Goal: Task Accomplishment & Management: Complete application form

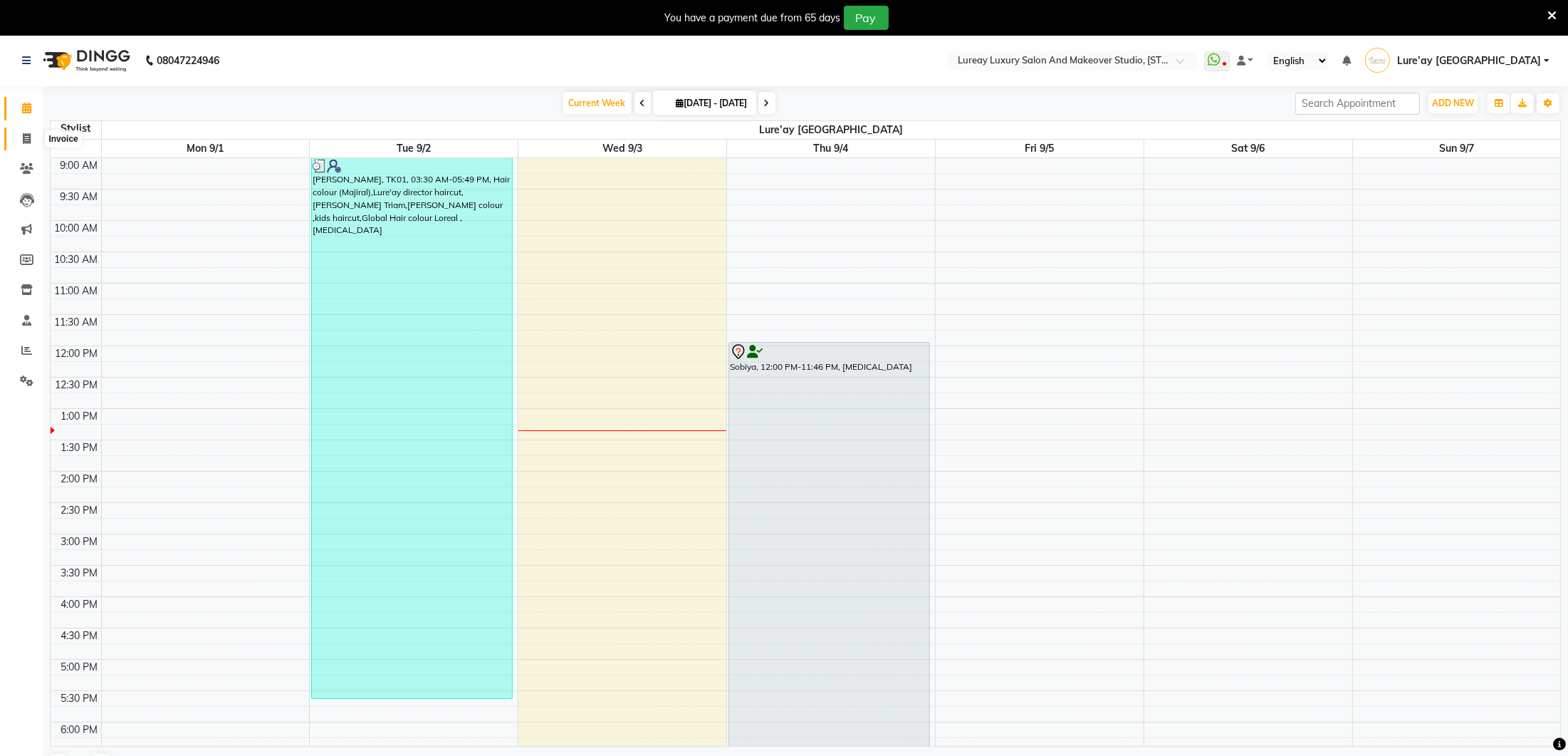
click at [28, 144] on ul "Calendar Invoice Clients Leads Marketing Members Inventory Staff Reports Settin…" at bounding box center [22, 247] width 43 height 309
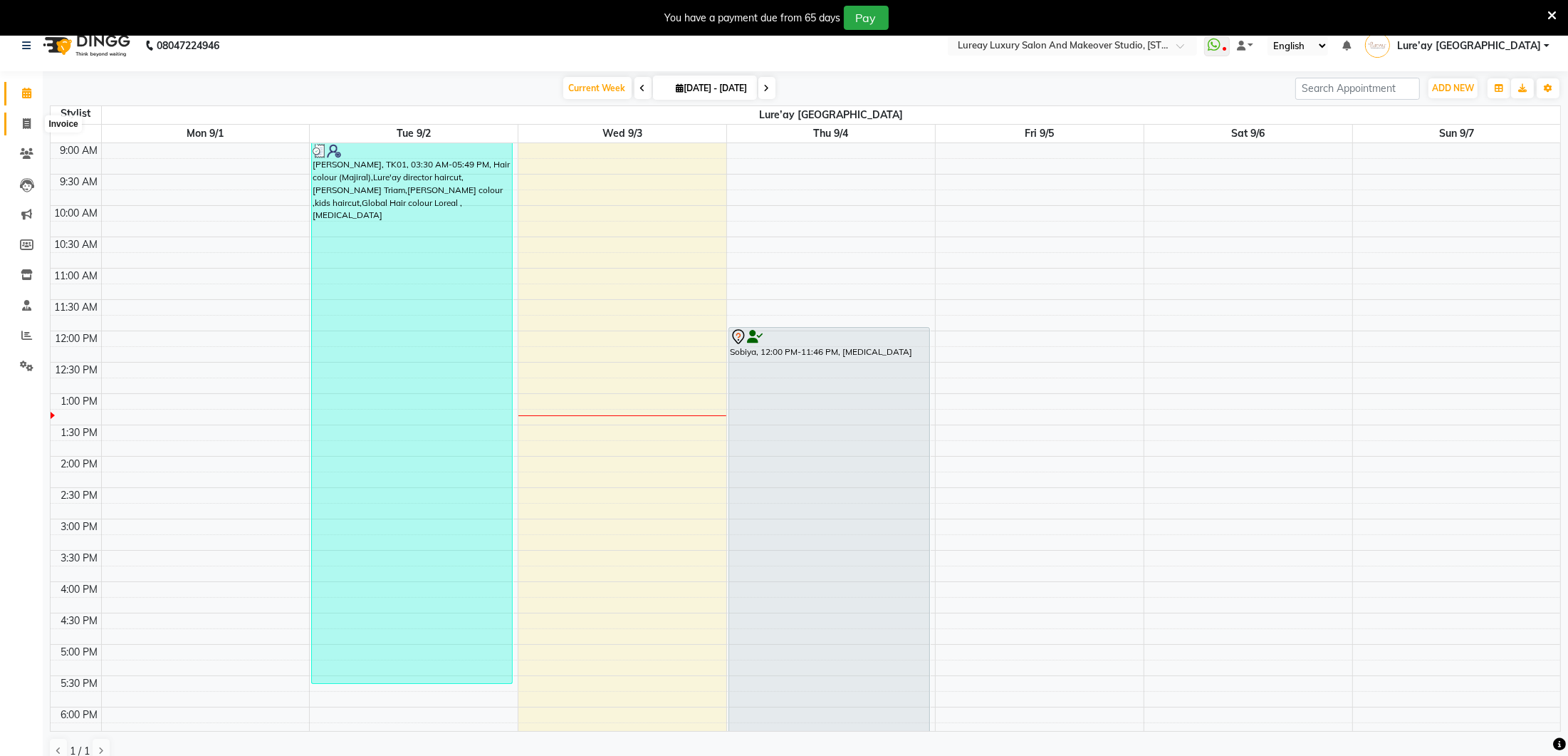
click at [22, 122] on link "Invoice" at bounding box center [22, 124] width 34 height 23
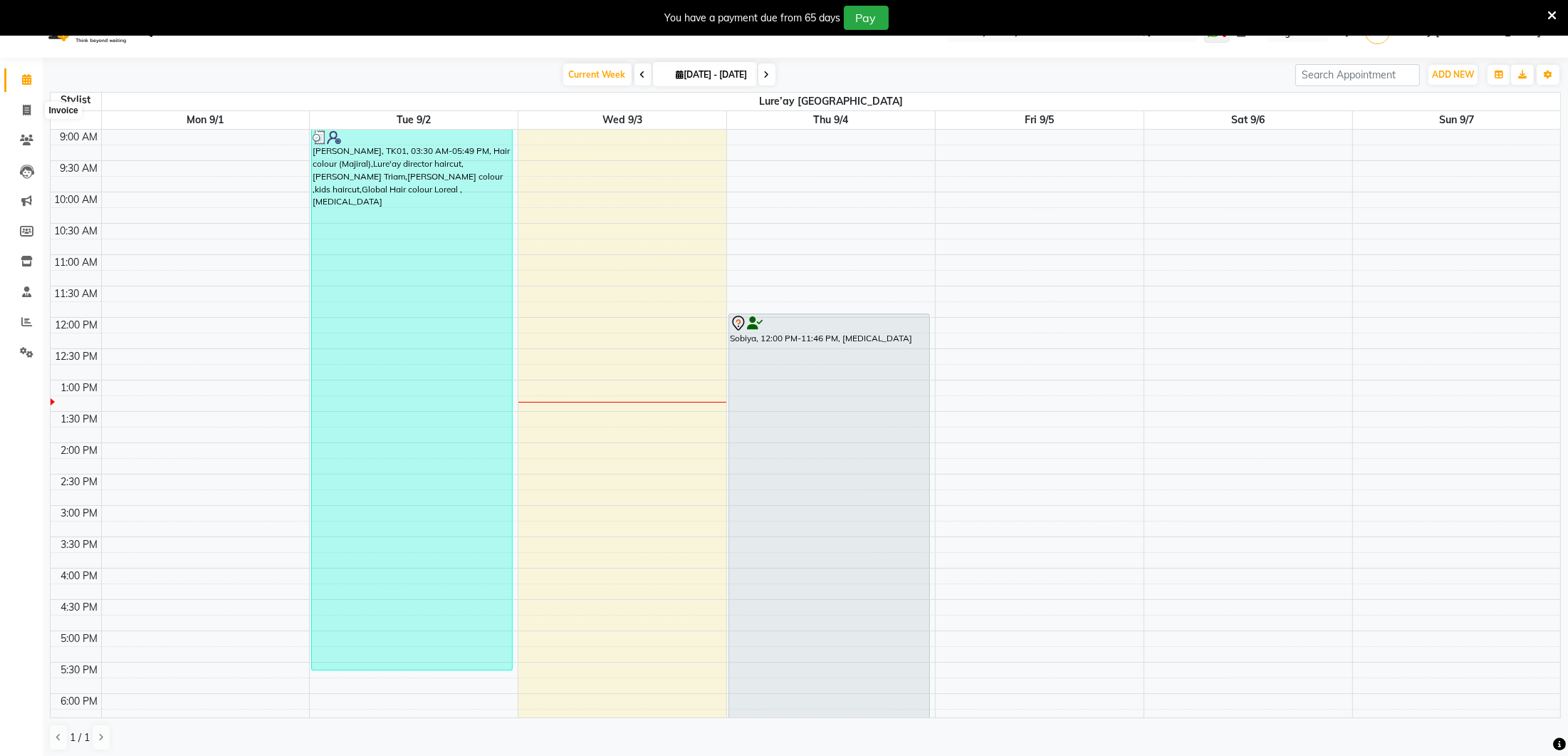
select select "service"
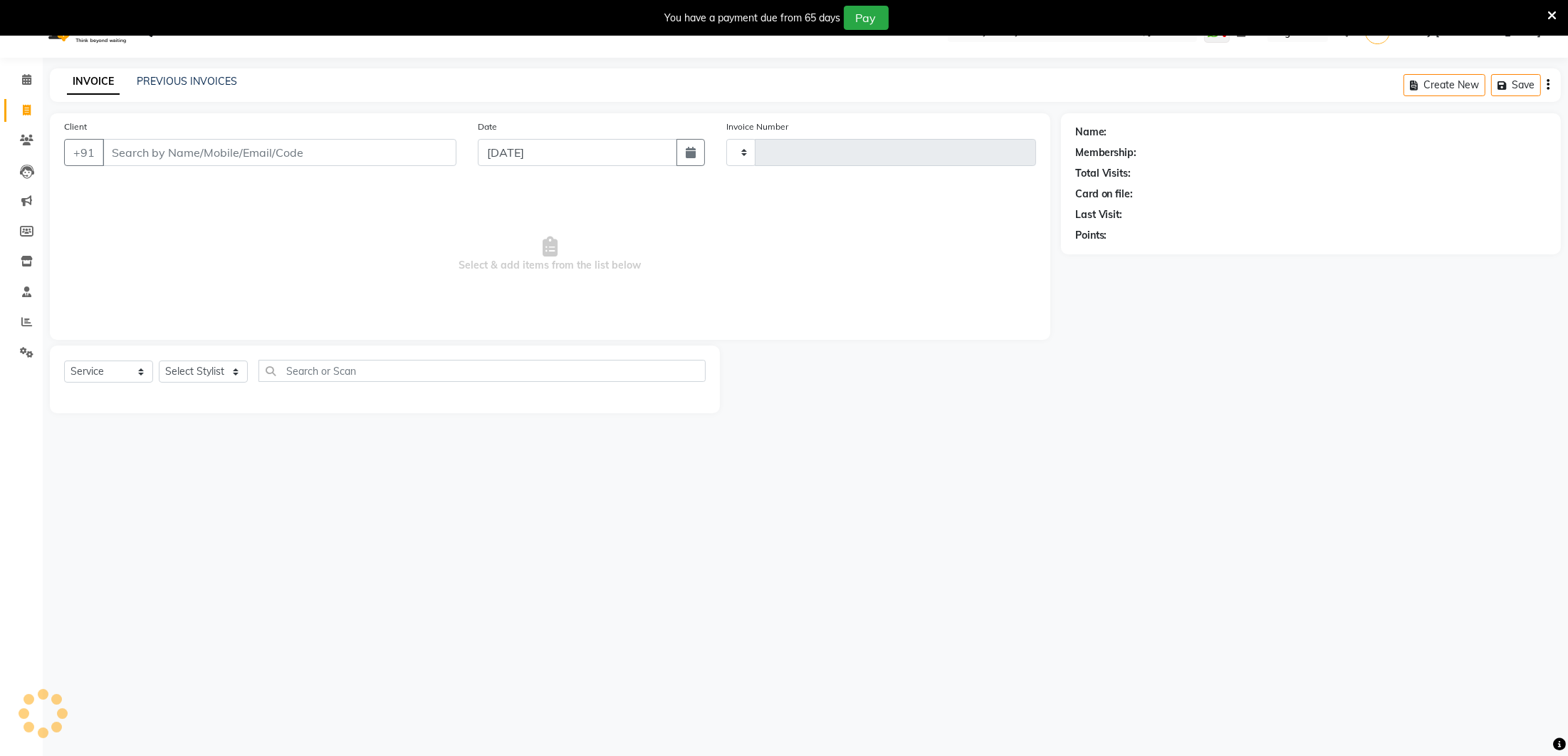
type input "0265"
select select "4075"
click at [203, 365] on select "Select Stylist [PERSON_NAME] [GEOGRAPHIC_DATA] [PERSON_NAME]" at bounding box center [213, 371] width 109 height 22
click at [212, 372] on select "Select Stylist [PERSON_NAME] [GEOGRAPHIC_DATA] [PERSON_NAME]" at bounding box center [213, 371] width 109 height 22
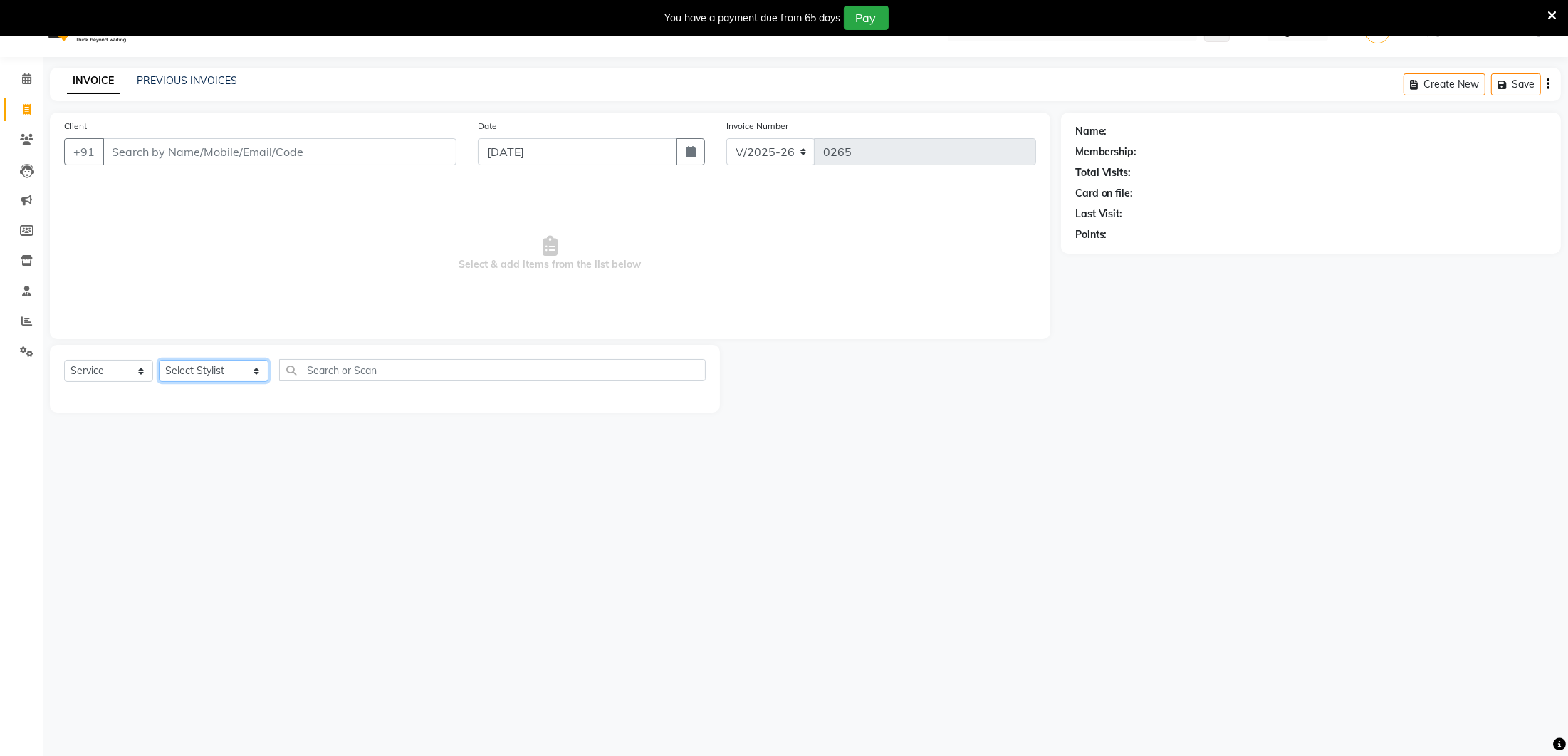
select select "27184"
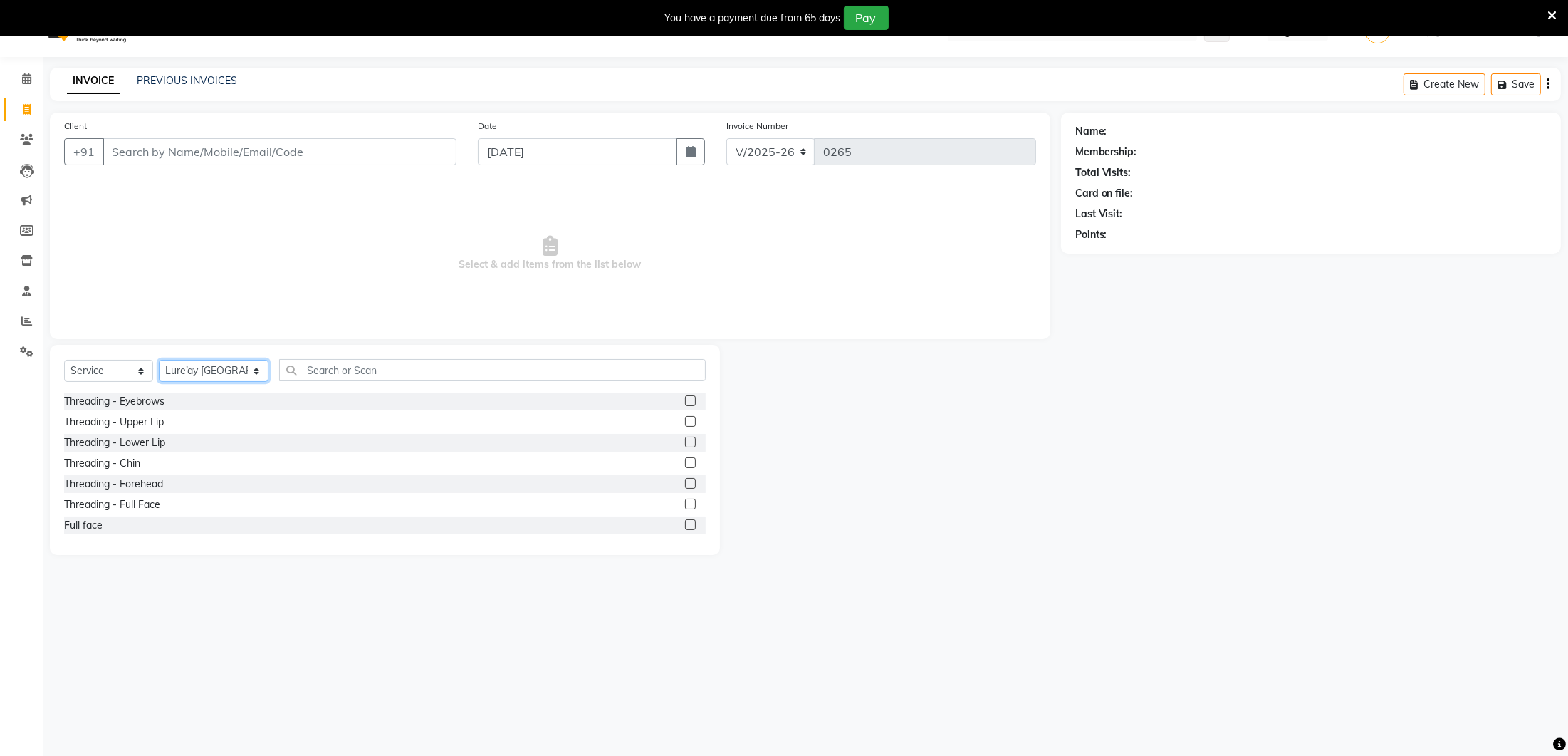
scroll to position [34, 0]
click at [690, 391] on div "Threading - Eyebrows Threading - Upper Lip Threading - Lower Lip Threading - Ch…" at bounding box center [384, 458] width 641 height 142
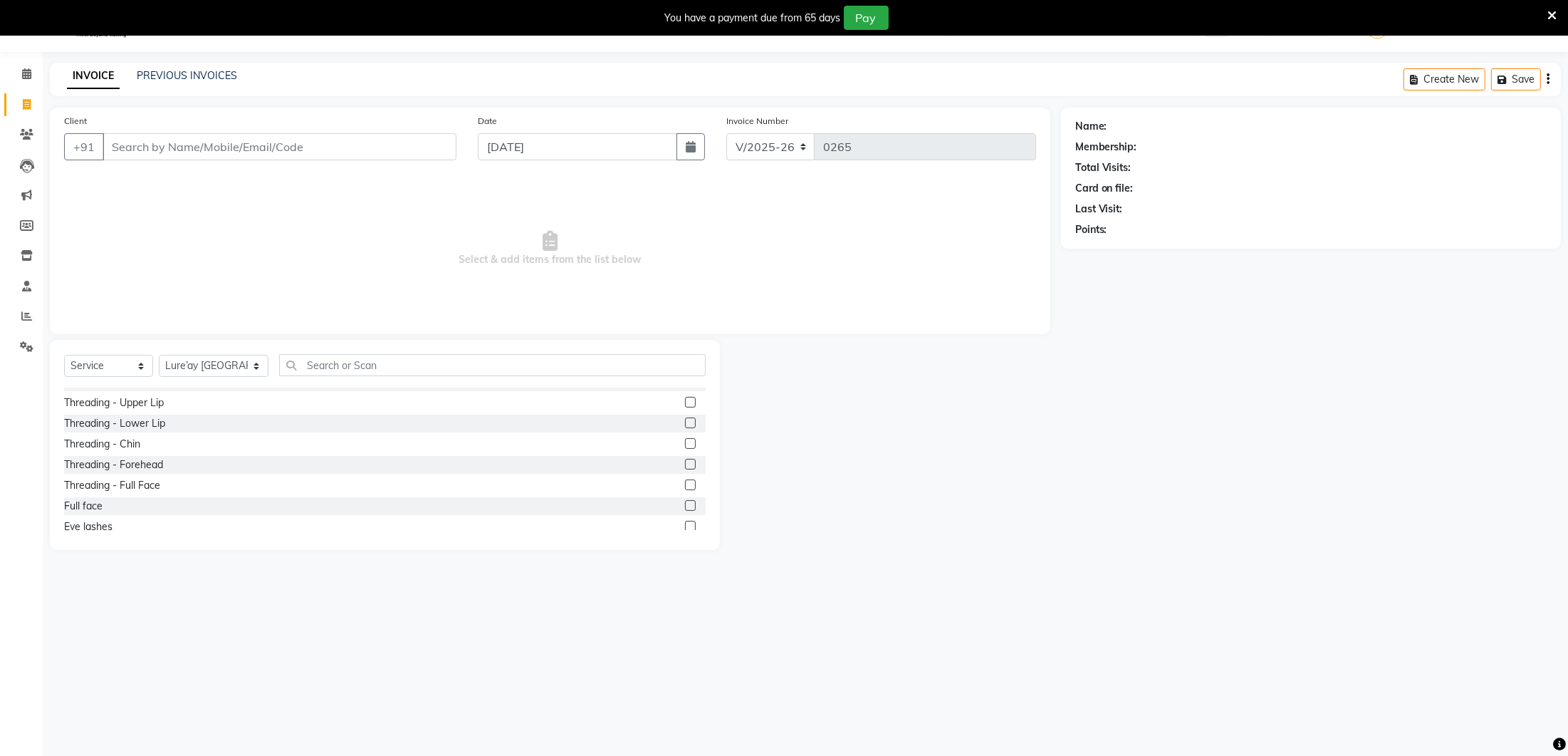
scroll to position [0, 0]
click at [692, 395] on label at bounding box center [690, 396] width 10 height 10
click at [692, 395] on input "checkbox" at bounding box center [690, 396] width 9 height 9
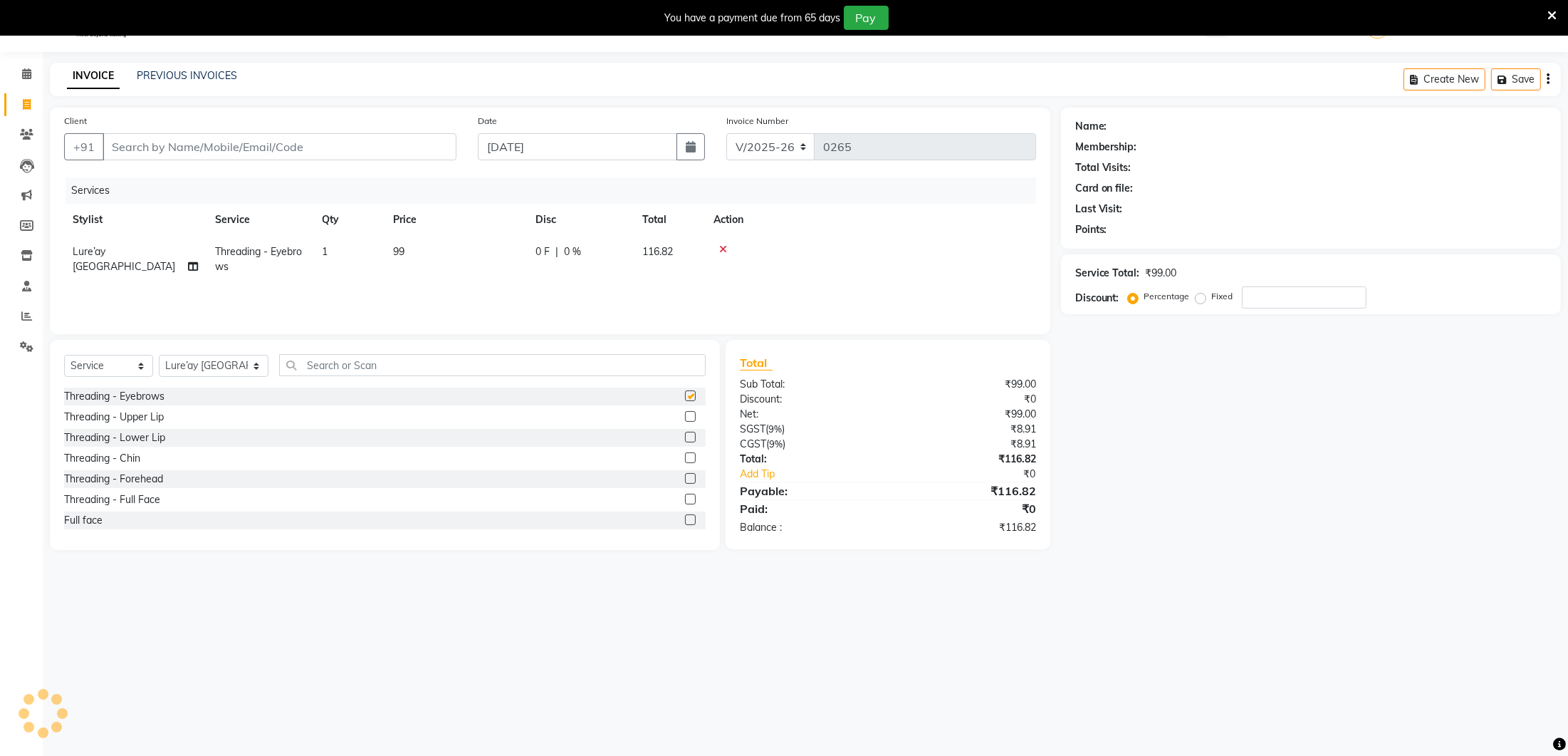
scroll to position [1, 0]
checkbox input "false"
drag, startPoint x: 413, startPoint y: 354, endPoint x: 422, endPoint y: 366, distance: 15.0
click at [414, 355] on input "text" at bounding box center [492, 366] width 427 height 22
click at [422, 366] on input "text" at bounding box center [492, 366] width 427 height 22
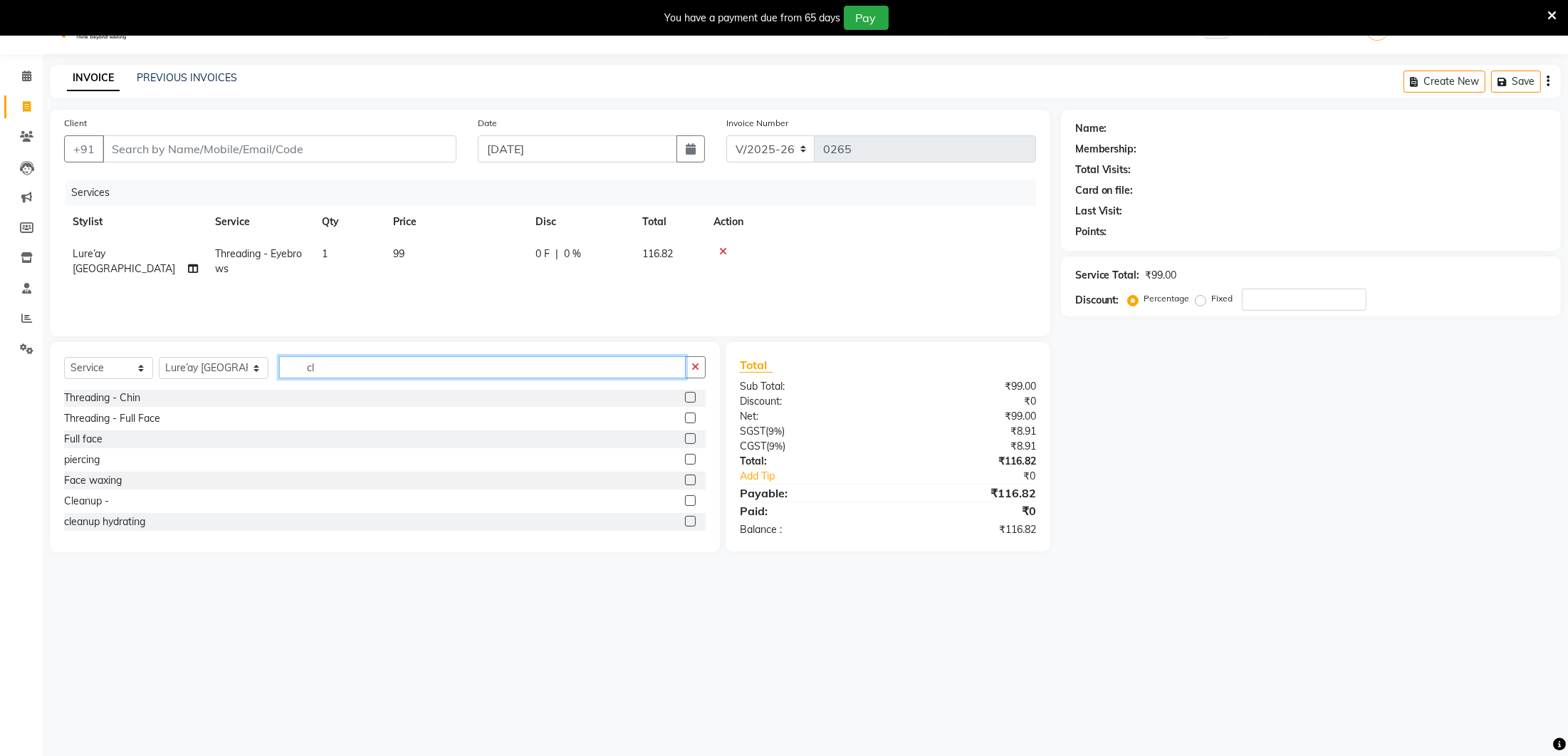
scroll to position [0, 0]
type input "clean"
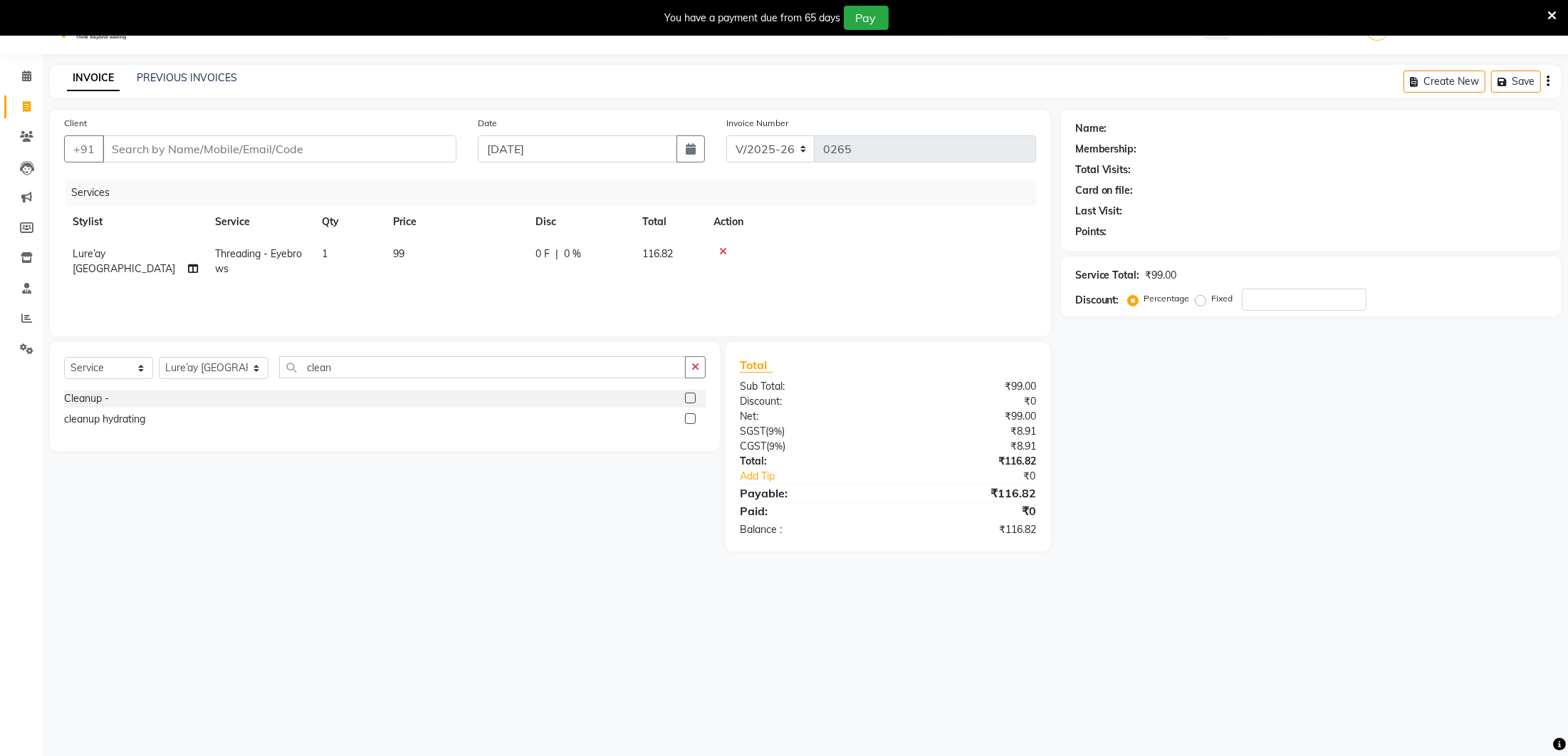
click at [694, 396] on label at bounding box center [690, 397] width 10 height 10
click at [694, 396] on input "checkbox" at bounding box center [690, 398] width 9 height 9
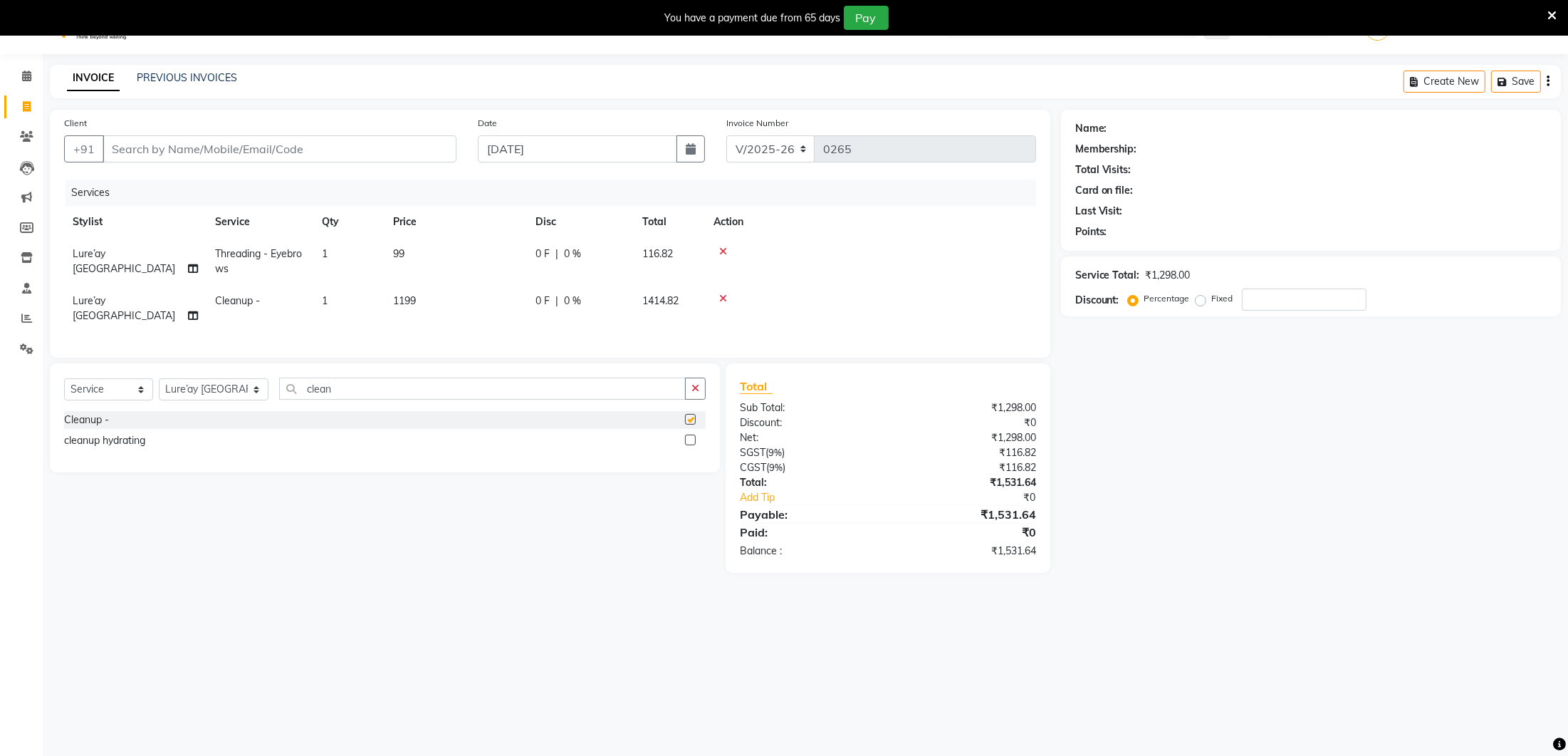
checkbox input "false"
click at [450, 293] on td "1199" at bounding box center [455, 308] width 142 height 47
select select "27184"
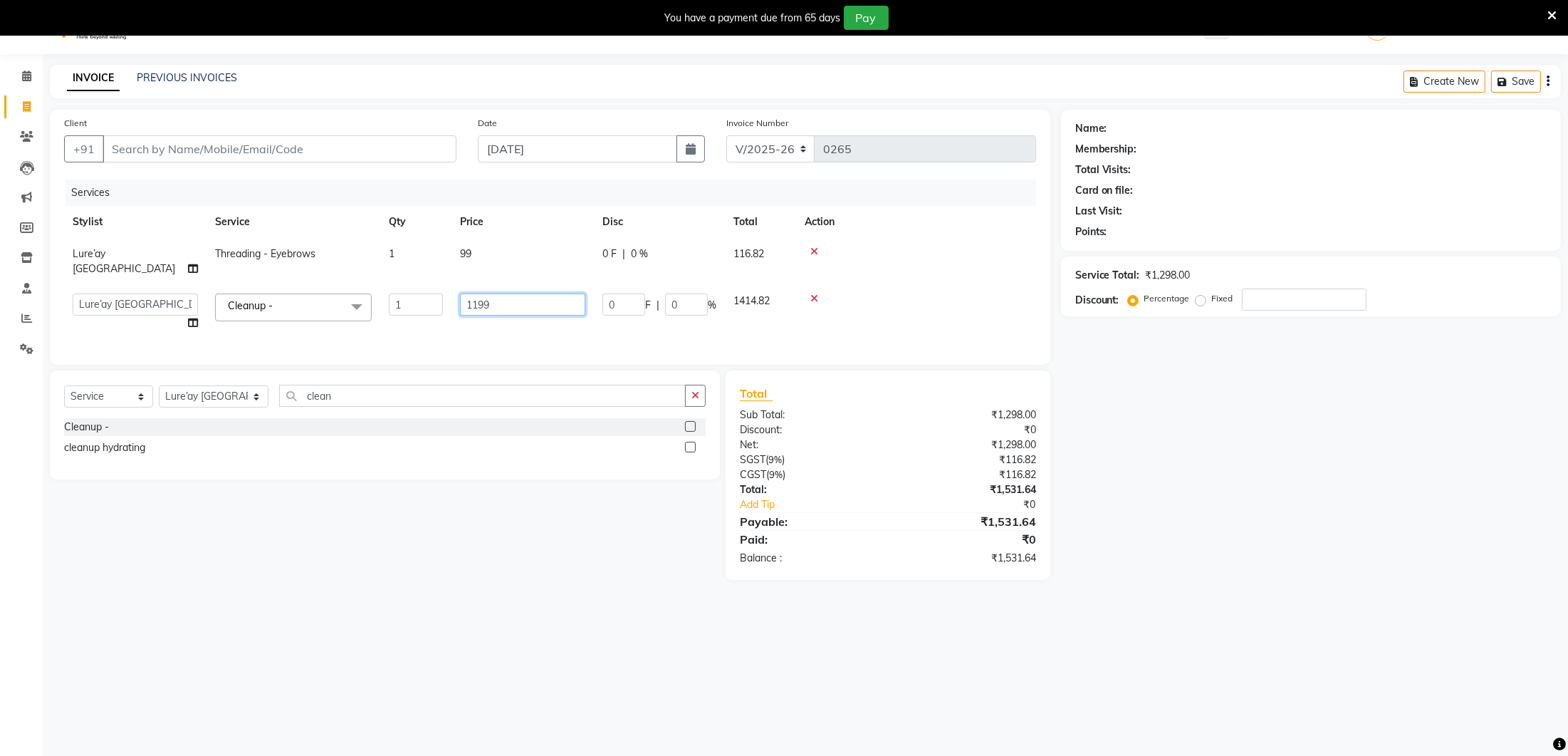
click at [499, 293] on input "1199" at bounding box center [522, 304] width 125 height 22
drag, startPoint x: 502, startPoint y: 286, endPoint x: 522, endPoint y: 297, distance: 22.8
click at [510, 294] on input "1199" at bounding box center [522, 304] width 125 height 22
type input "1500"
click at [521, 326] on div "Services Stylist Service Qty Price Disc Total Action Lure’ay [GEOGRAPHIC_DATA] …" at bounding box center [550, 265] width 972 height 171
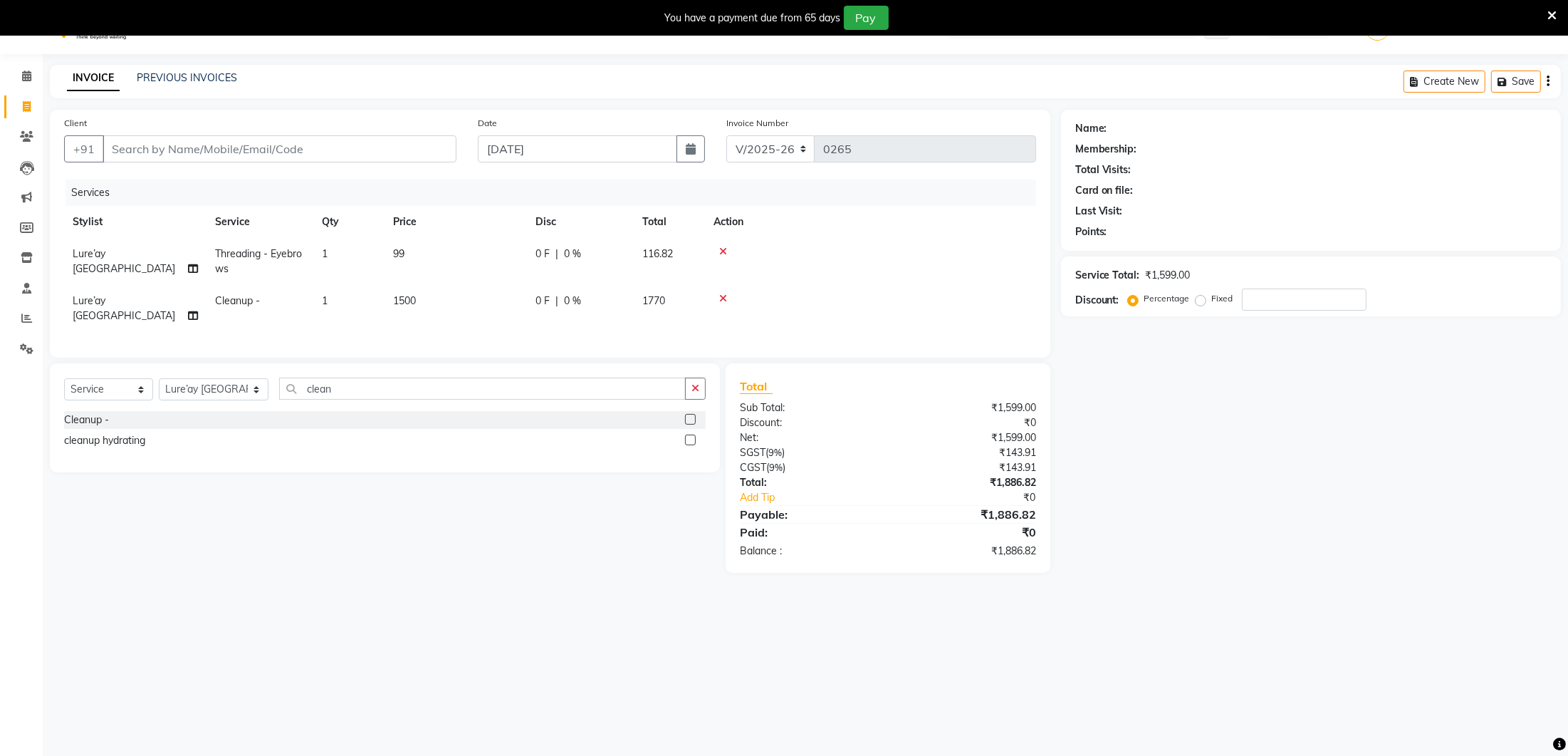
scroll to position [34, 0]
click at [432, 252] on td "99" at bounding box center [450, 259] width 142 height 47
select select "27184"
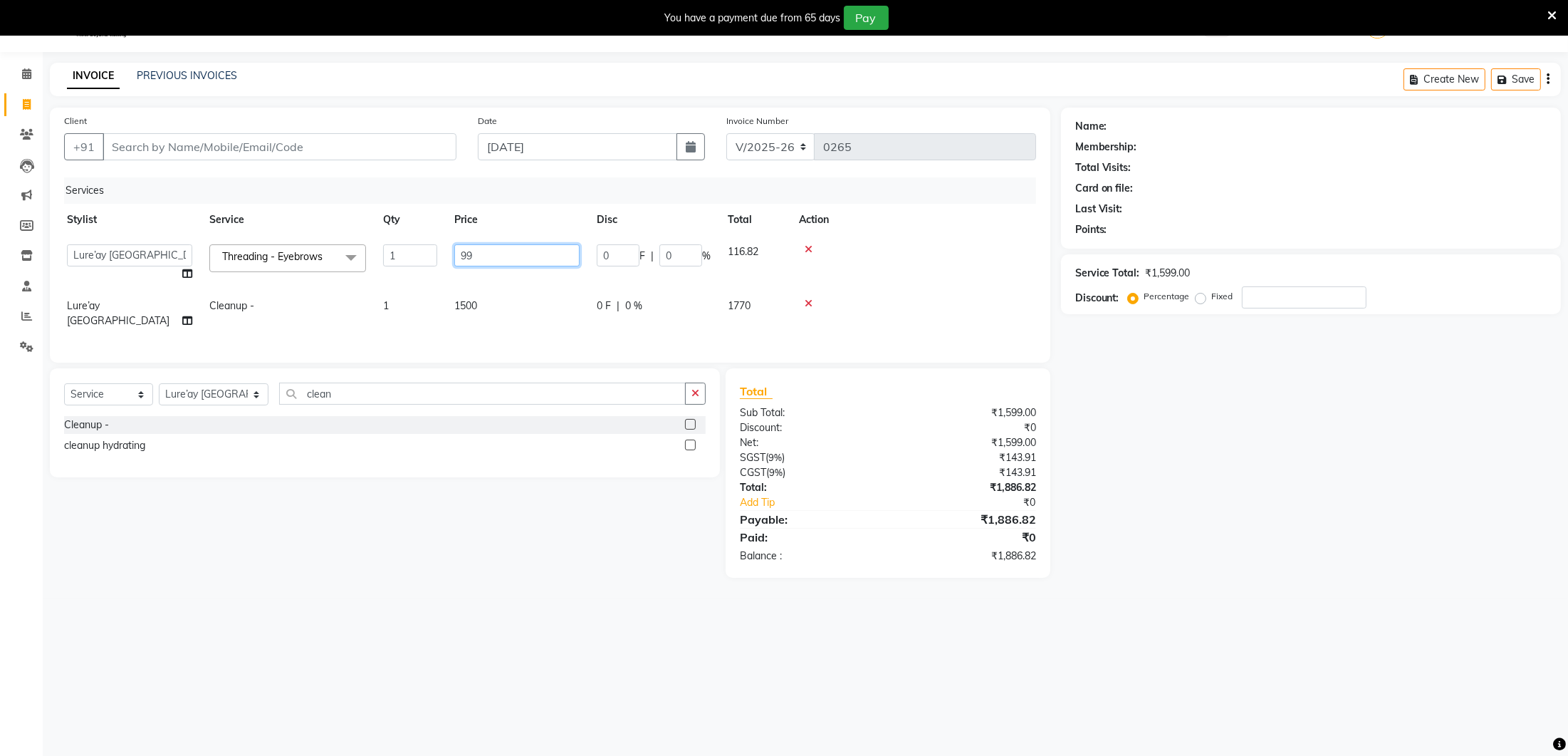
click at [482, 249] on input "99" at bounding box center [516, 255] width 125 height 22
type input "9"
type input "100"
click at [1021, 231] on th "Action" at bounding box center [910, 219] width 240 height 32
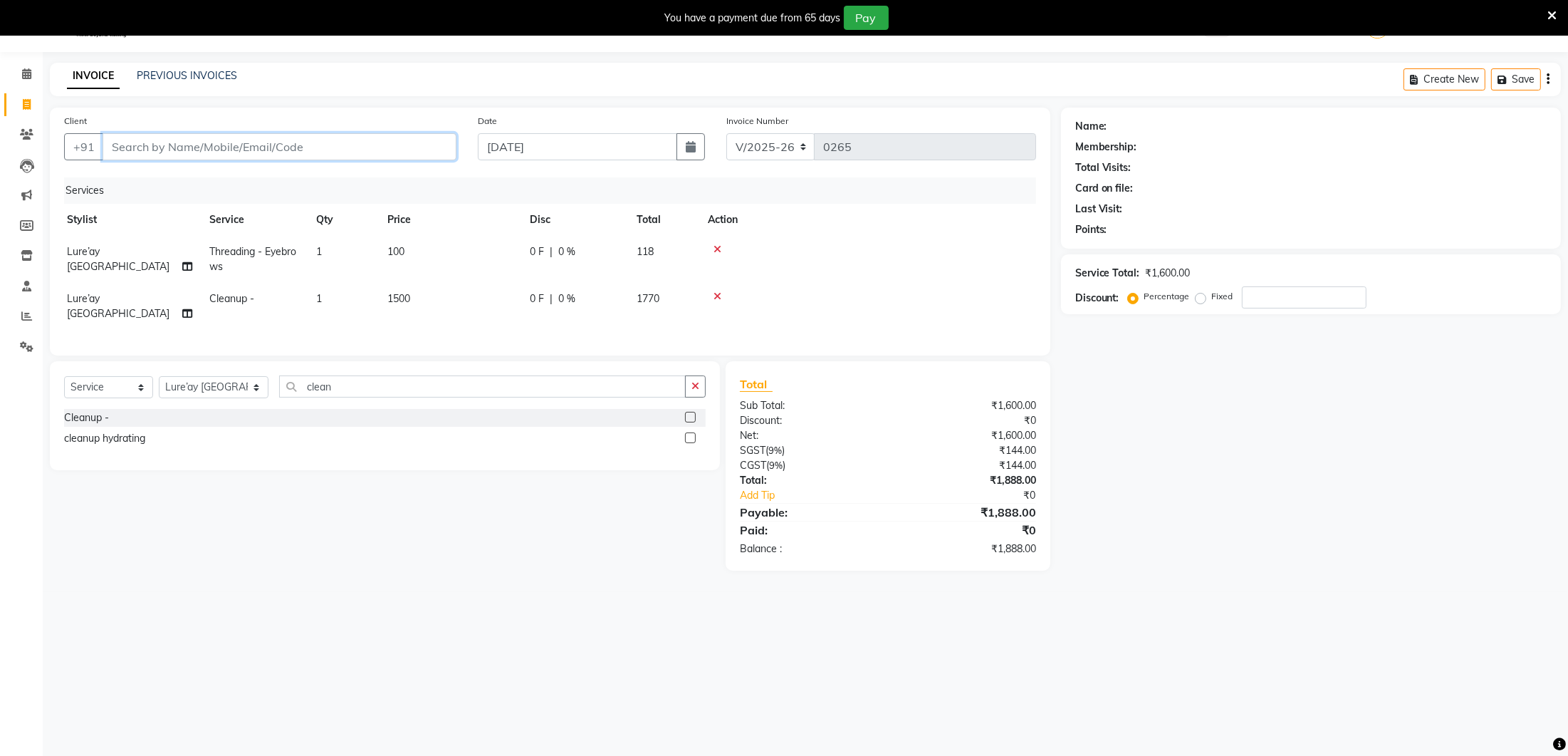
click at [374, 153] on input "Client" at bounding box center [279, 146] width 354 height 27
type input "8"
type input "0"
type input "8429825010"
click at [417, 134] on button "Add Client" at bounding box center [419, 146] width 73 height 27
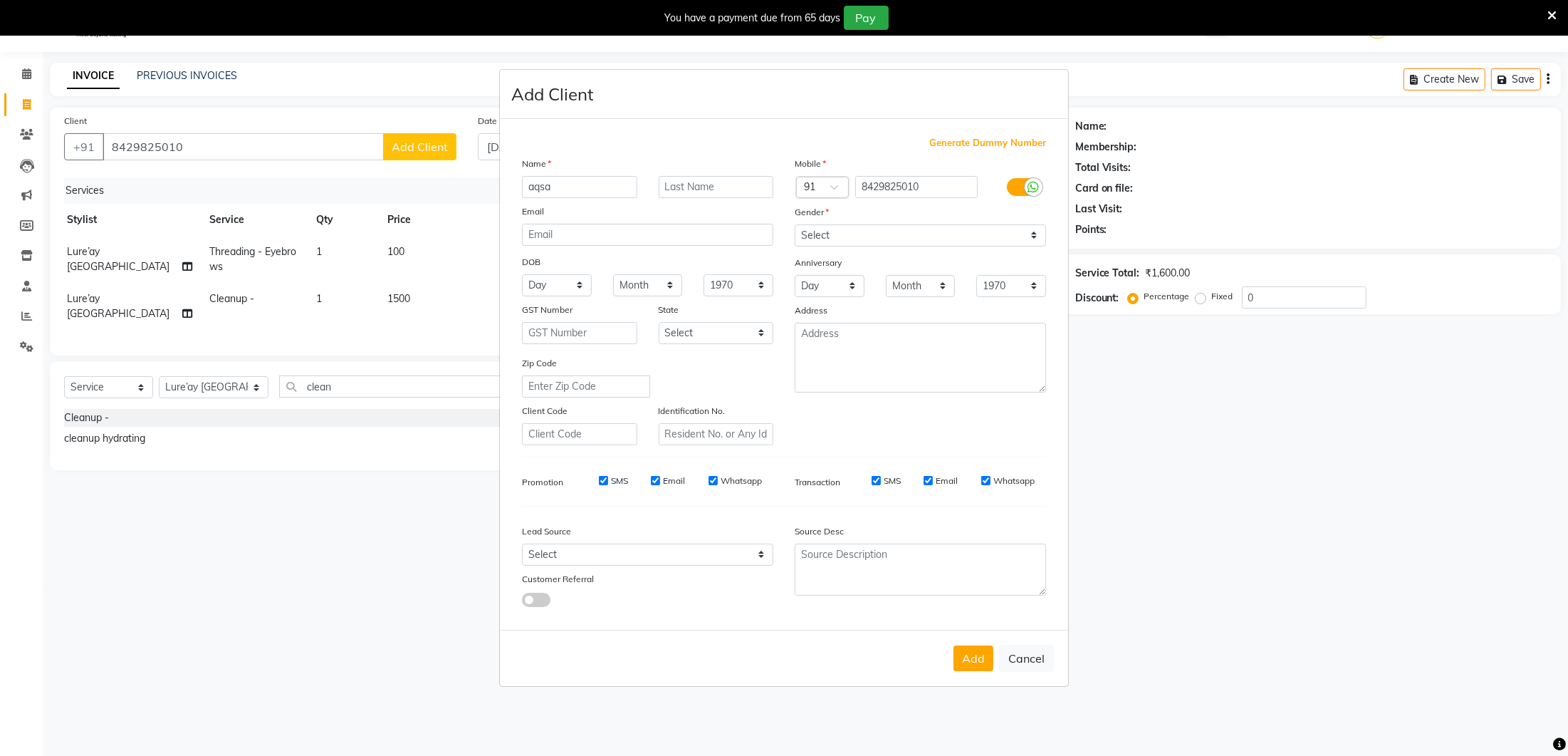
type input "aqsa"
click at [840, 227] on select "Select [DEMOGRAPHIC_DATA] [DEMOGRAPHIC_DATA] Other Prefer Not To Say" at bounding box center [921, 235] width 252 height 22
select select "[DEMOGRAPHIC_DATA]"
click at [969, 660] on button "Add" at bounding box center [973, 658] width 40 height 26
select select
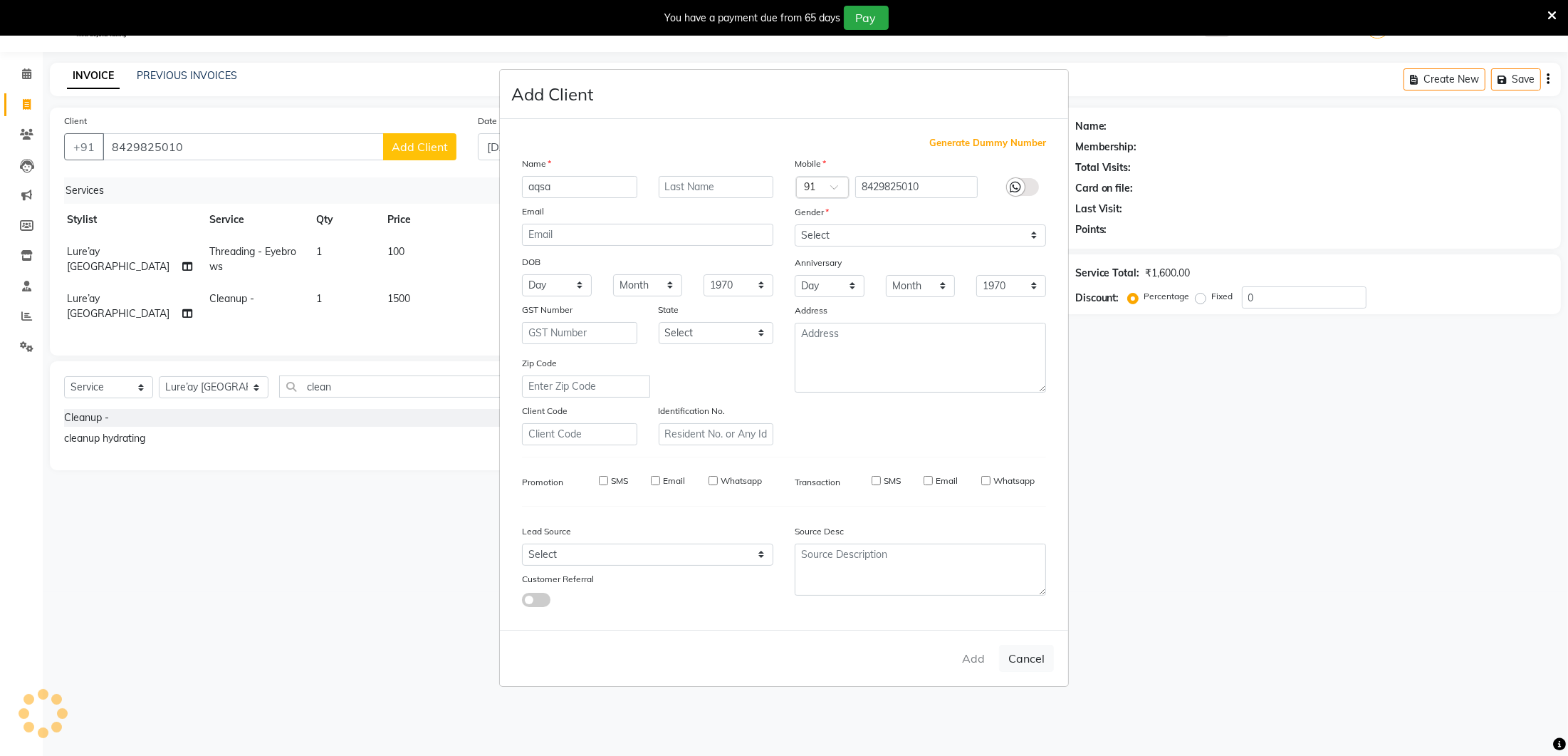
select select
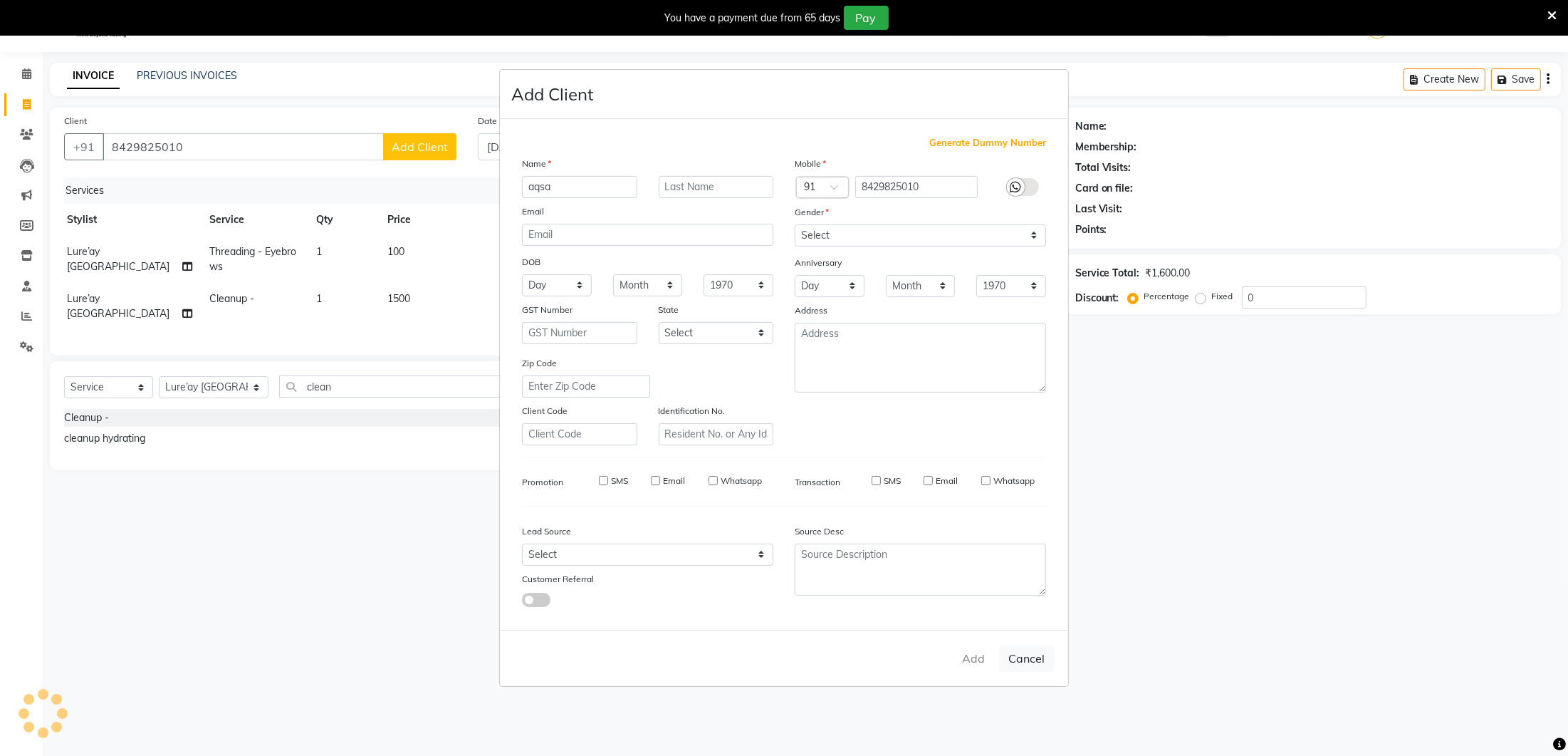
select select
checkbox input "false"
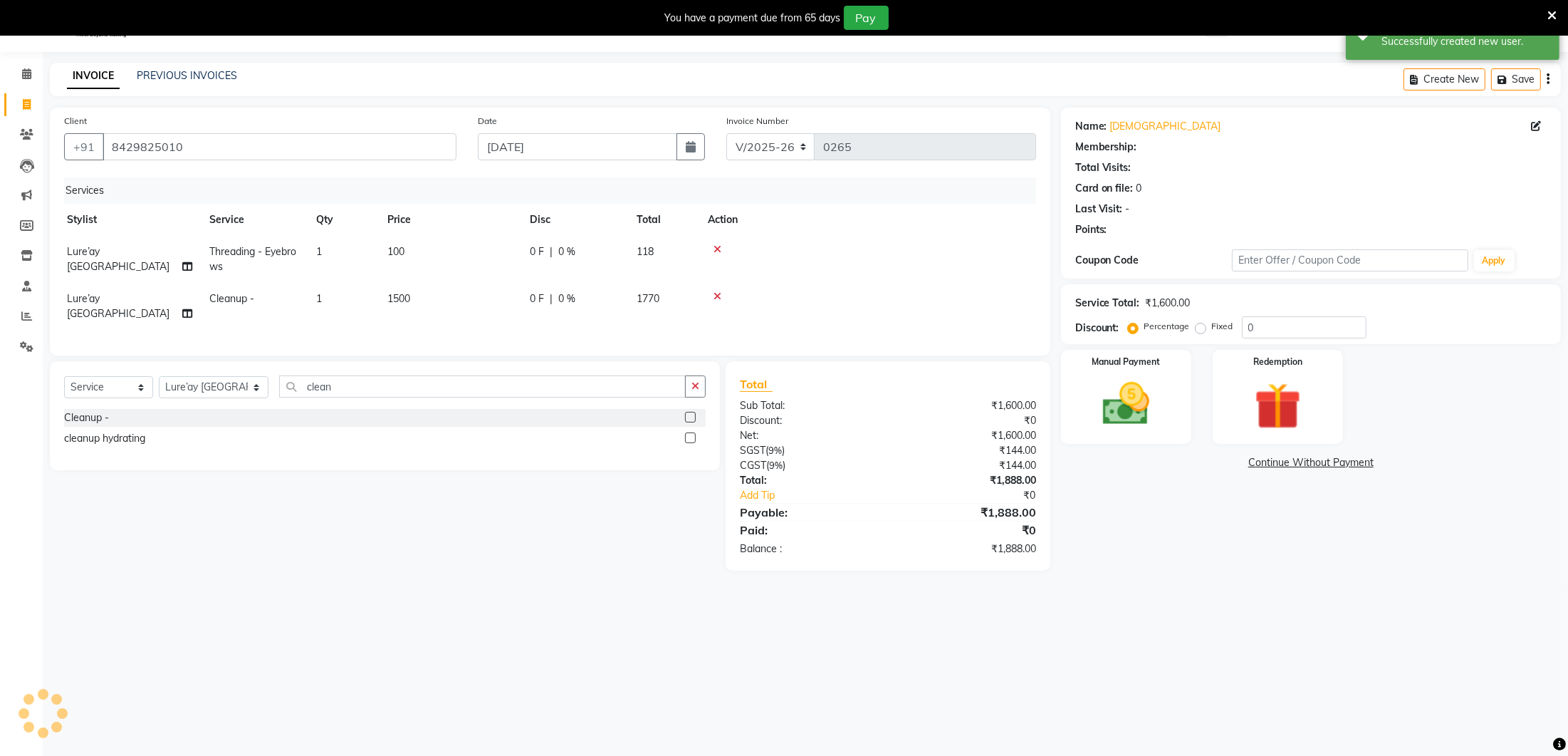
select select "1: Object"
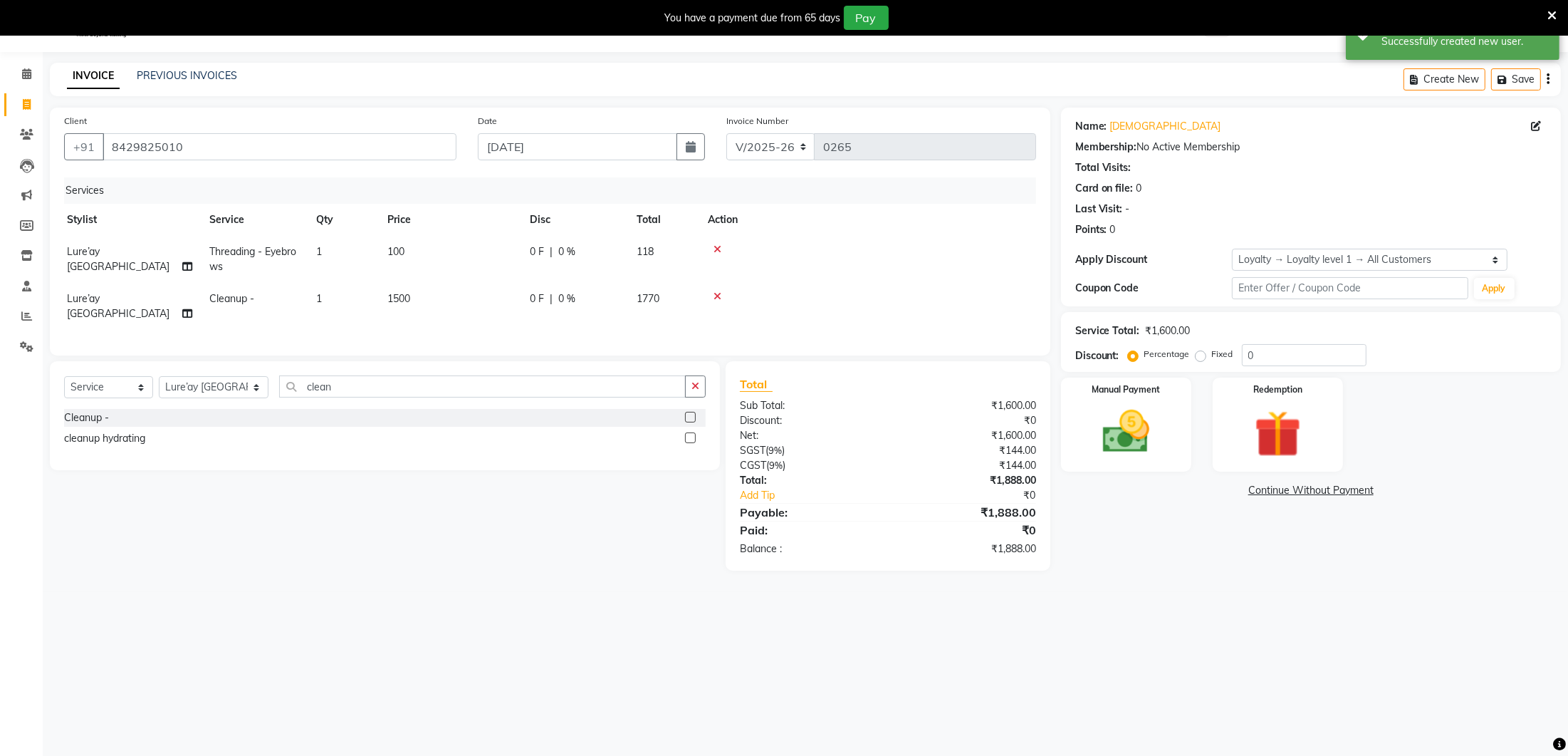
click at [1046, 434] on div "Total Sub Total: ₹1,600.00 Discount: ₹0 Net: ₹1,600.00 SGST ( 9% ) ₹144.00 CGST…" at bounding box center [888, 465] width 324 height 209
click at [1152, 409] on img at bounding box center [1126, 433] width 80 height 56
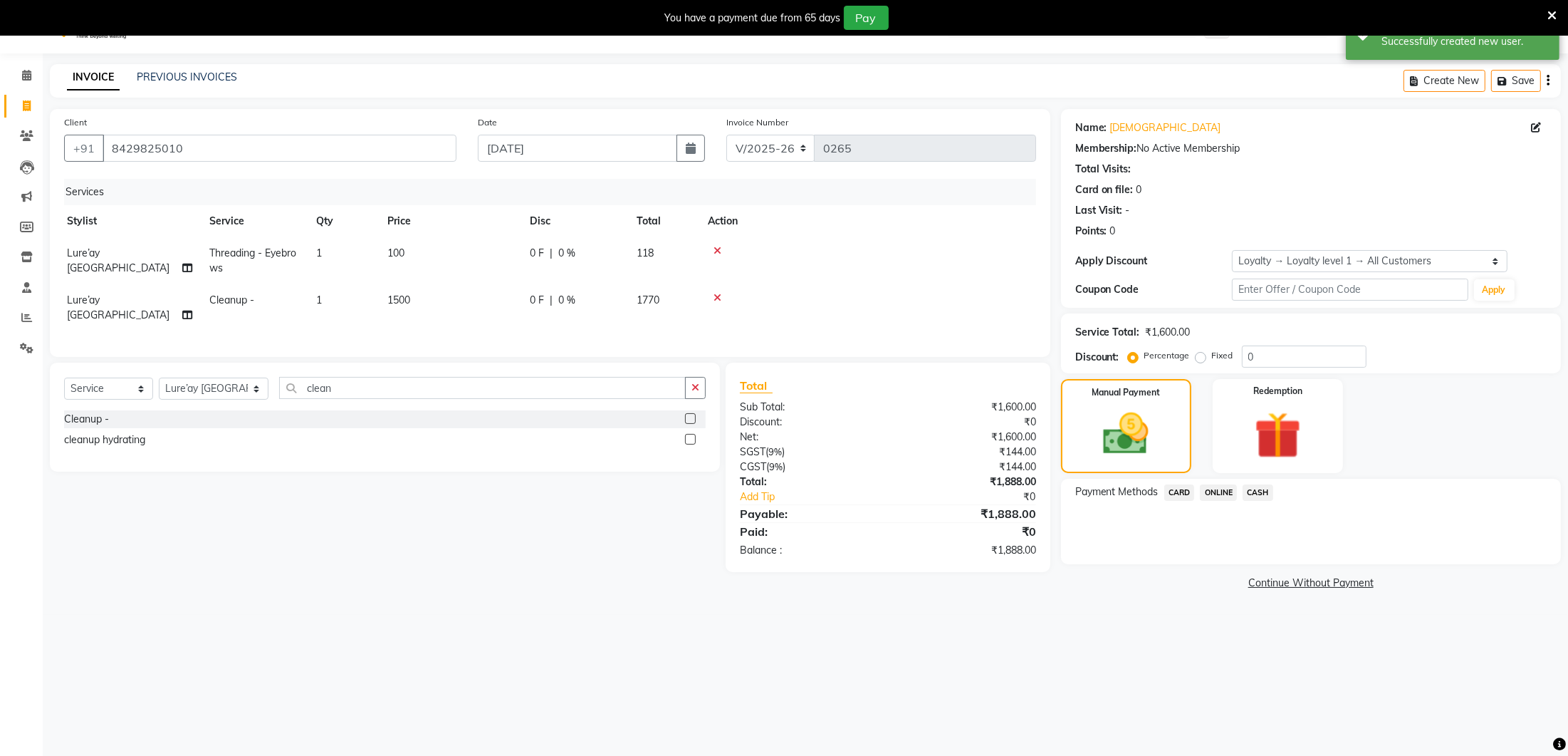
click at [1221, 492] on span "ONLINE" at bounding box center [1218, 492] width 37 height 16
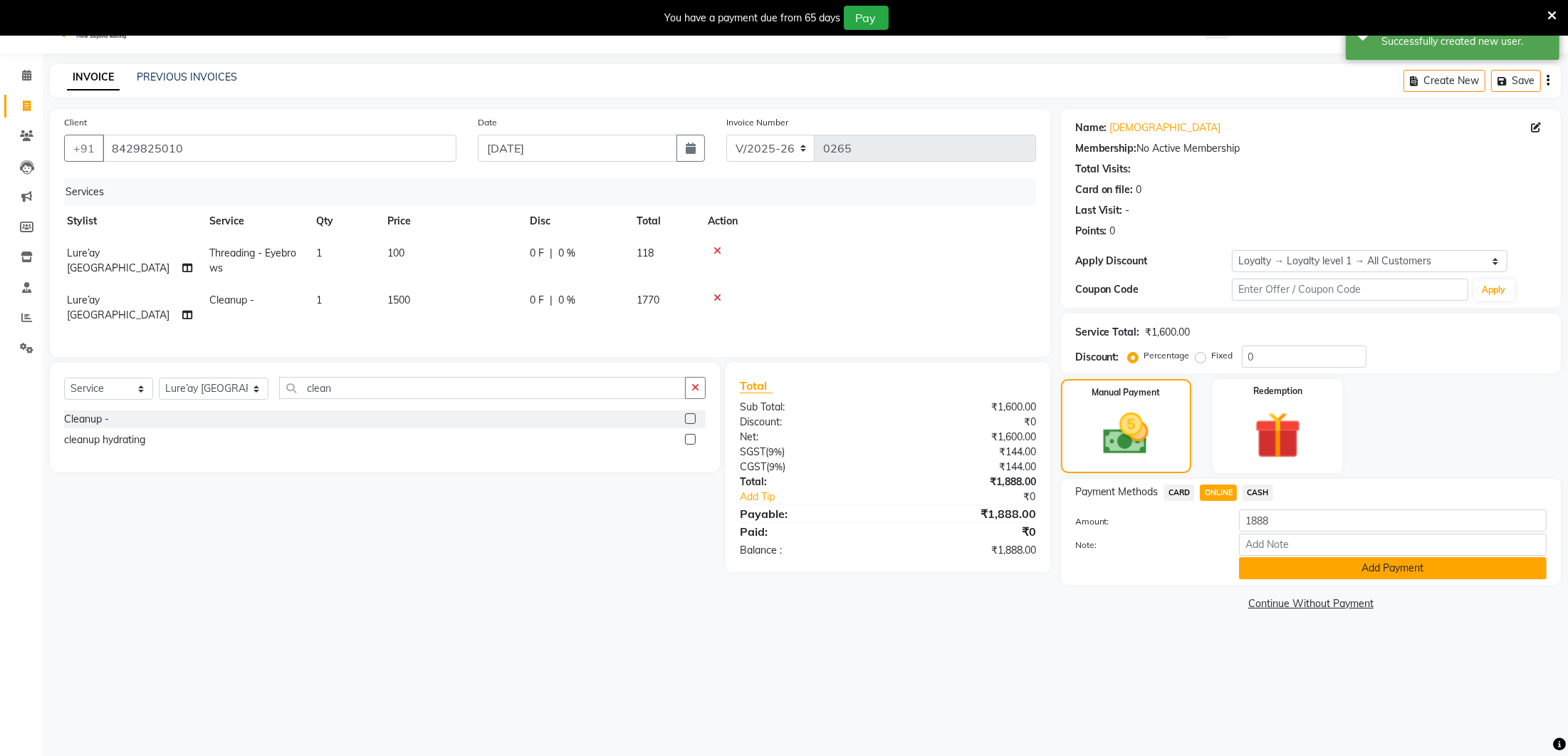
click at [1259, 563] on button "Add Payment" at bounding box center [1392, 568] width 308 height 22
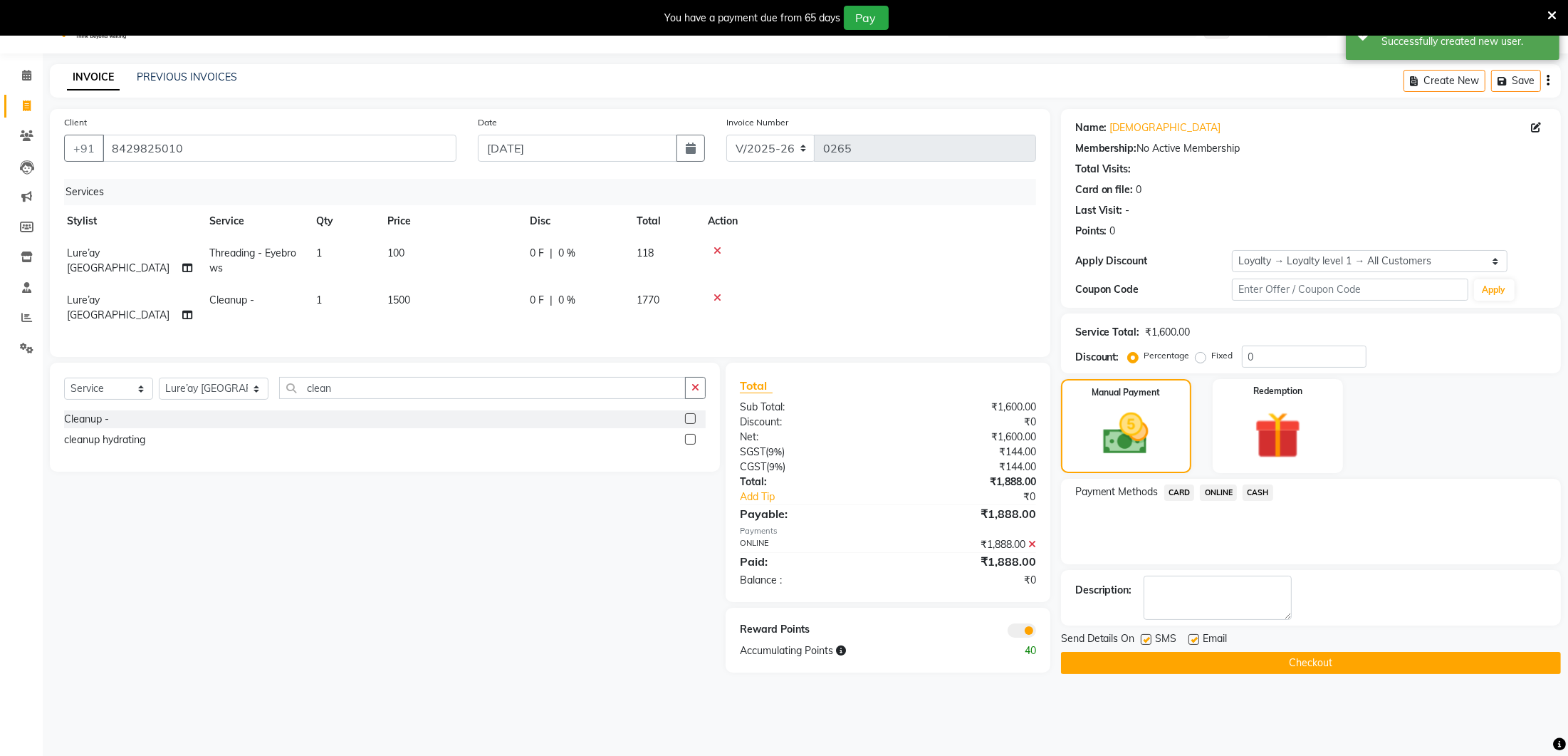
click at [1287, 653] on button "Checkout" at bounding box center [1311, 663] width 500 height 22
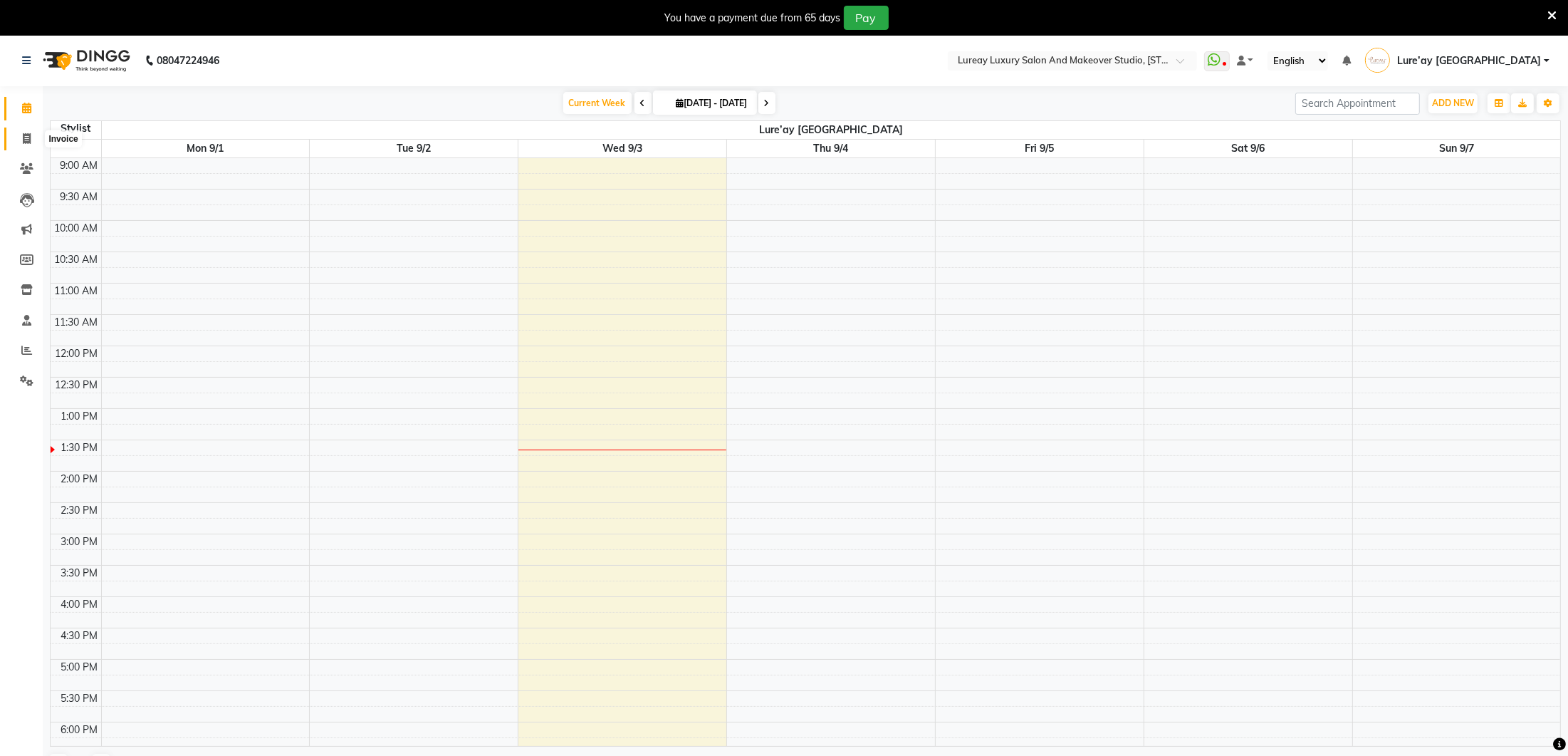
click at [28, 138] on icon at bounding box center [26, 138] width 8 height 10
select select "service"
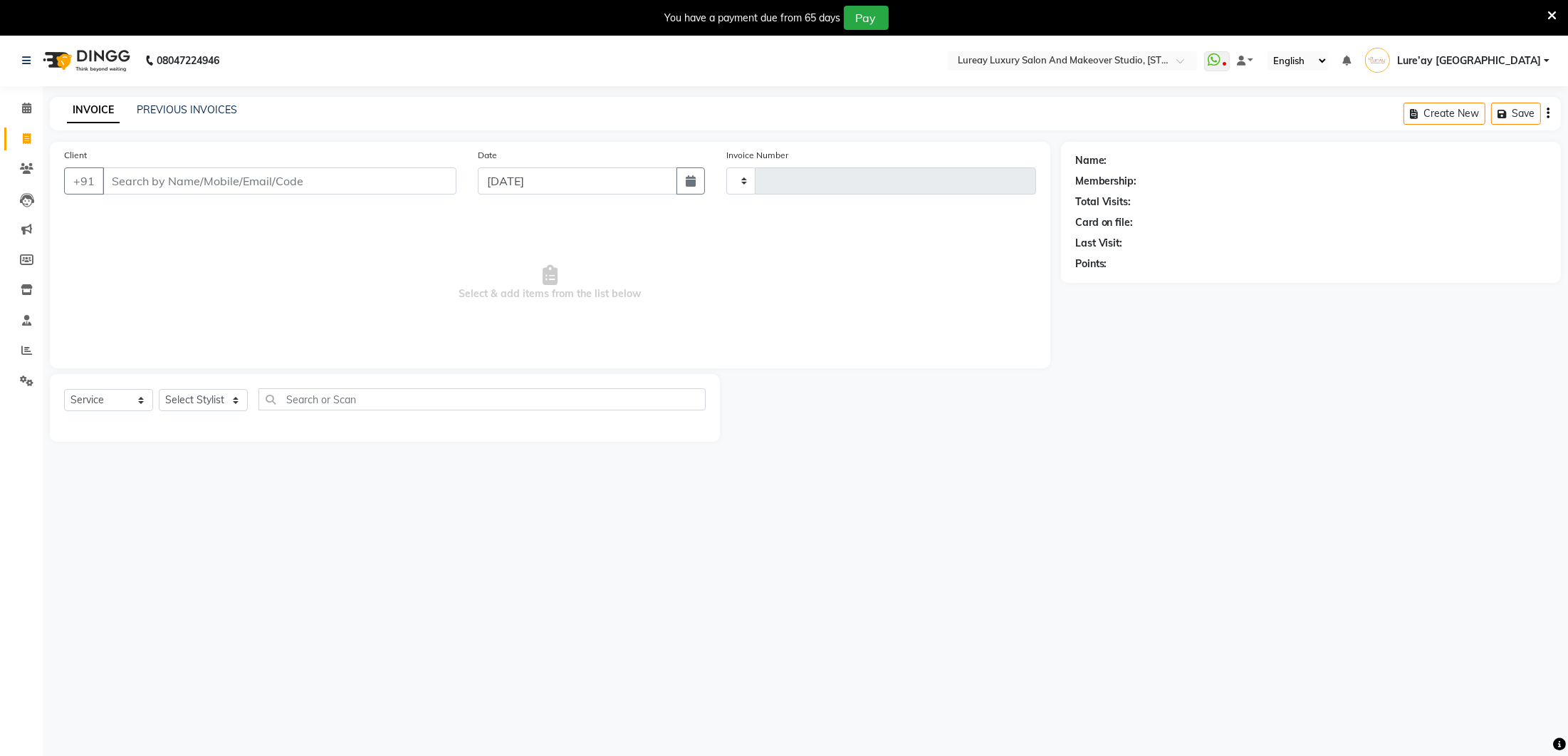
type input "0266"
select select "4075"
click at [195, 107] on link "PREVIOUS INVOICES" at bounding box center [187, 109] width 100 height 13
